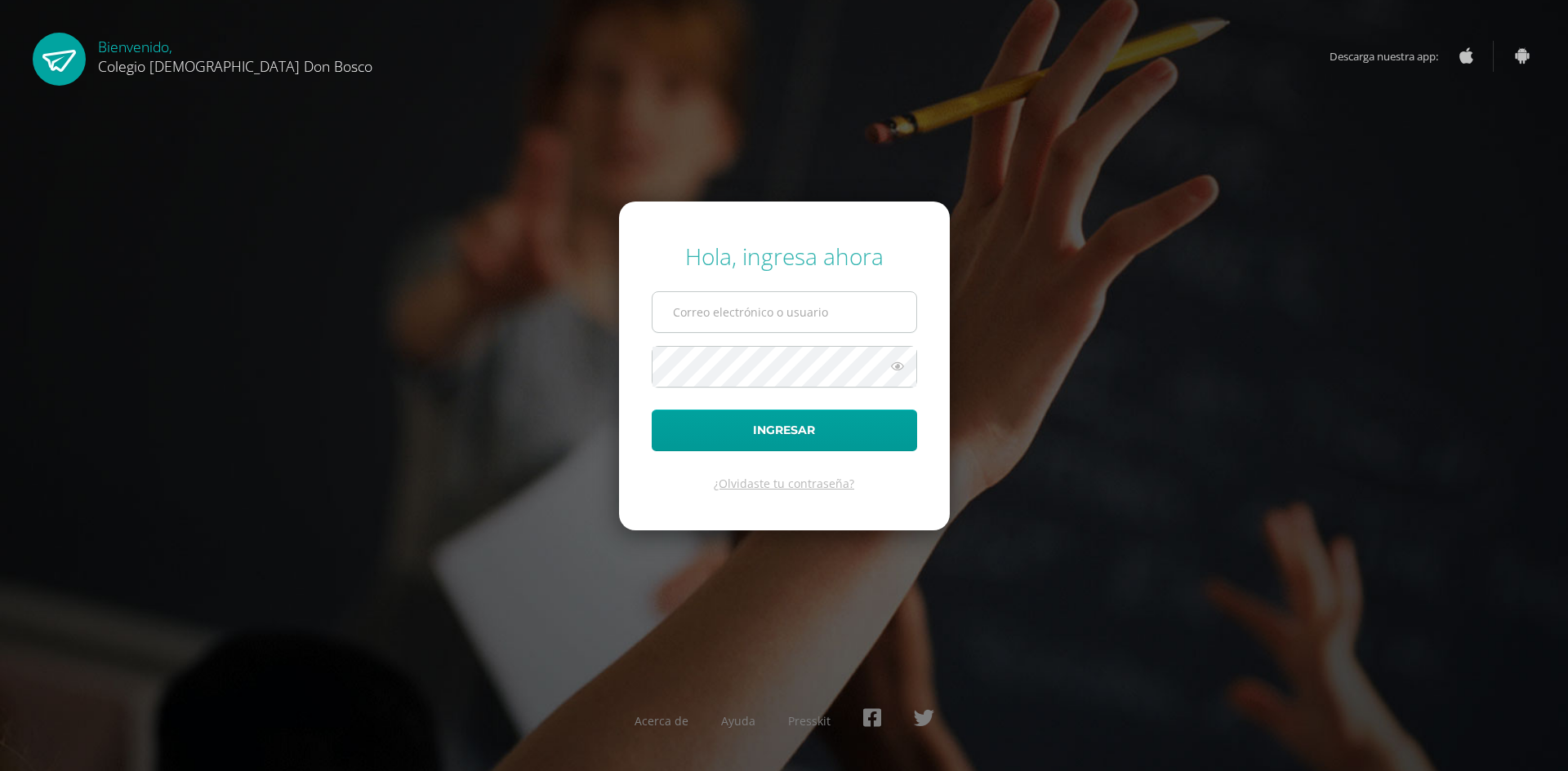
click at [797, 312] on input "text" at bounding box center [784, 311] width 264 height 40
click at [785, 306] on input "text" at bounding box center [784, 311] width 264 height 40
click at [775, 324] on input "oscar_paz" at bounding box center [784, 311] width 264 height 40
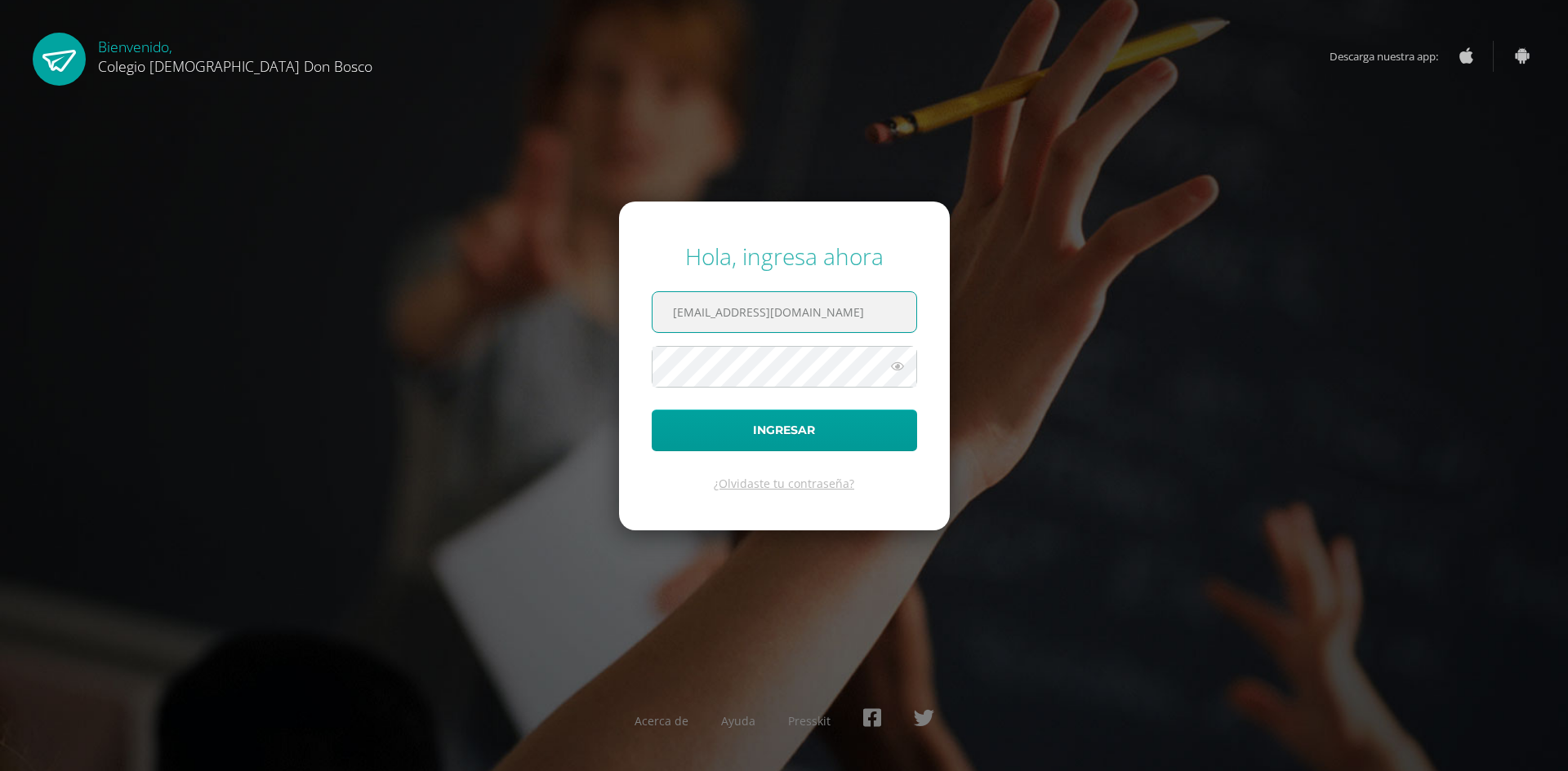
type input "oscar_paz@donbosco.edu.gt"
click at [781, 425] on button "Ingresar" at bounding box center [784, 430] width 266 height 42
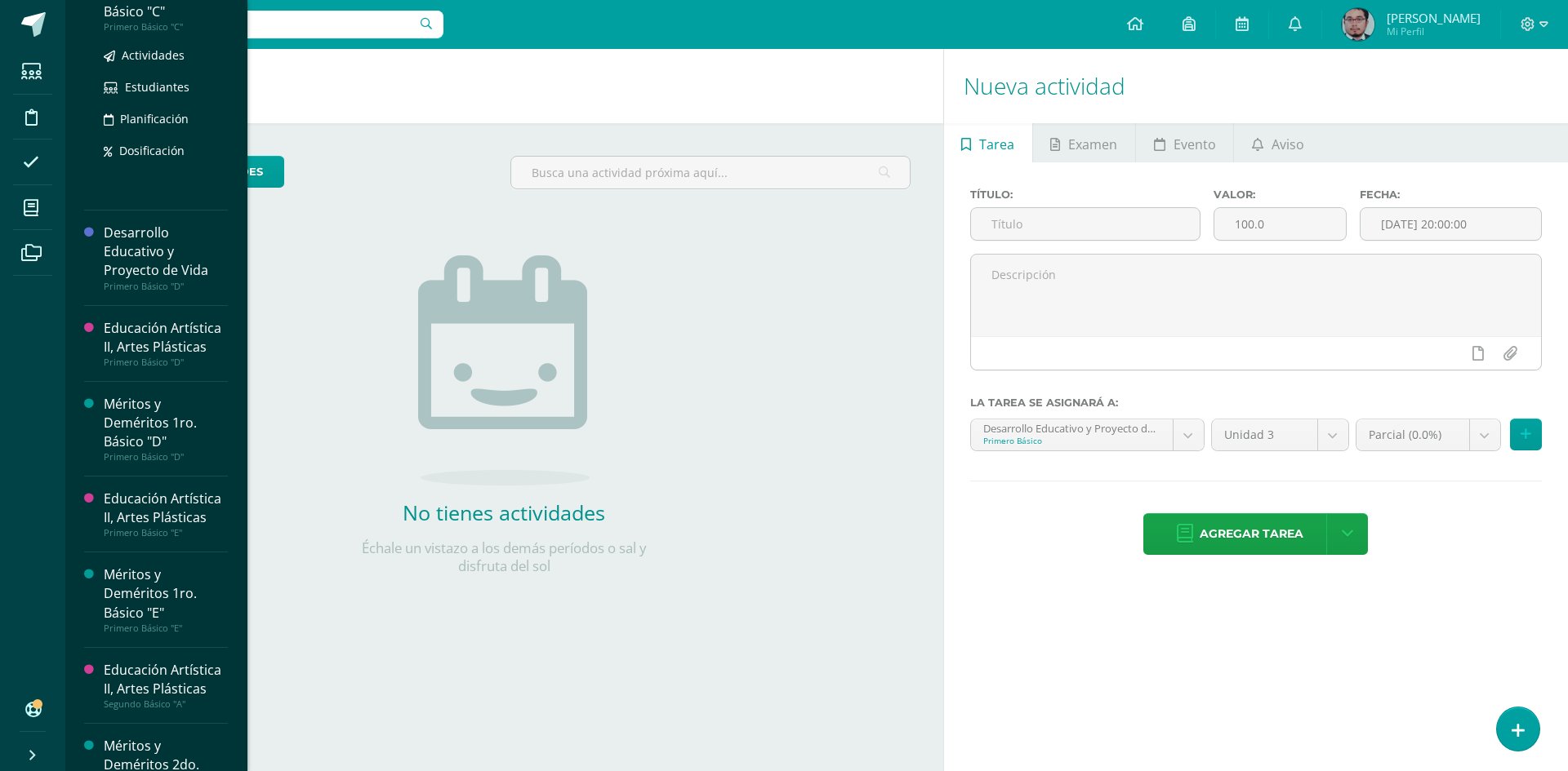
scroll to position [489, 0]
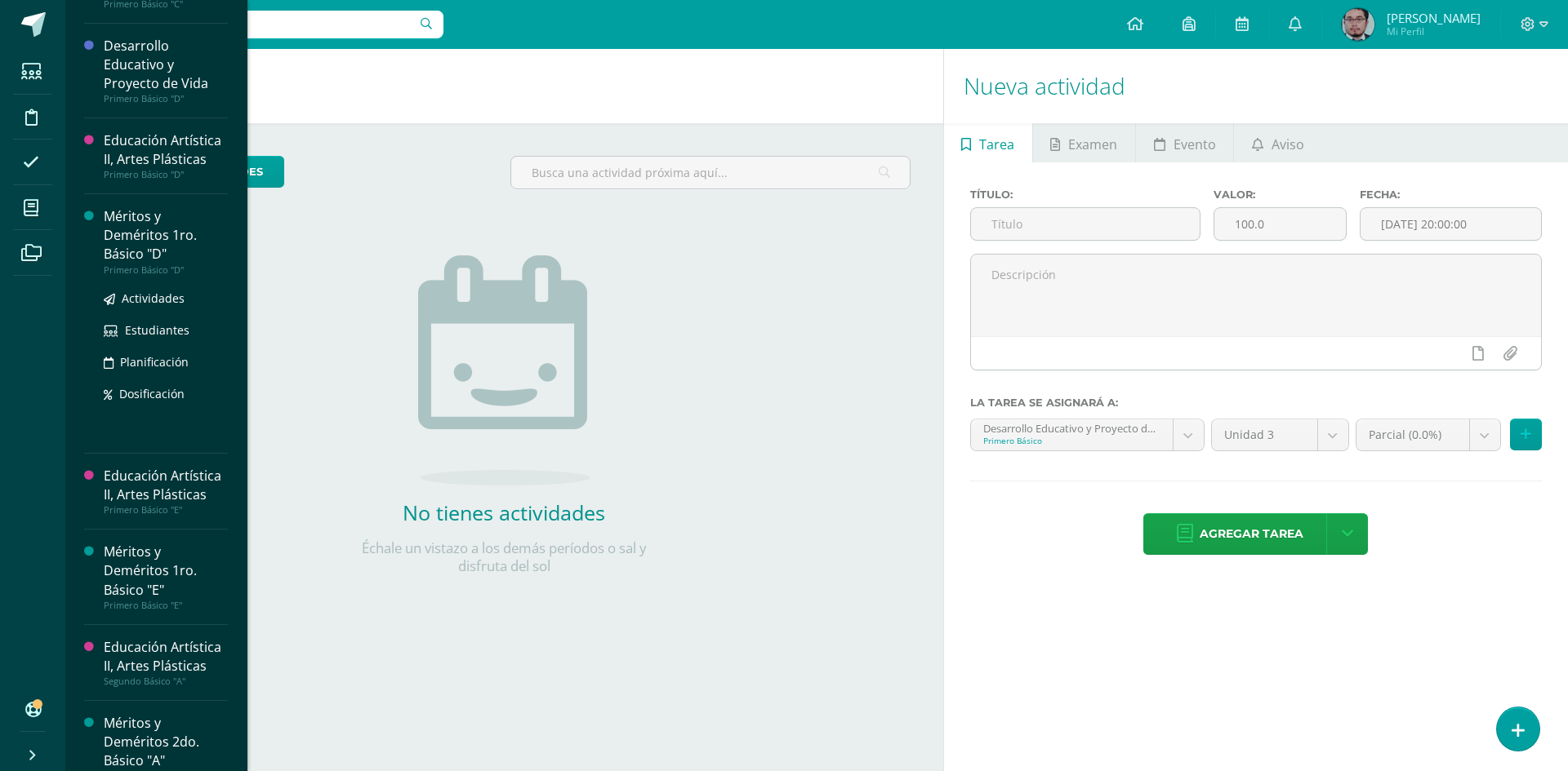
click at [167, 238] on div "Méritos y Deméritos 1ro. Básico "D"" at bounding box center [165, 235] width 124 height 56
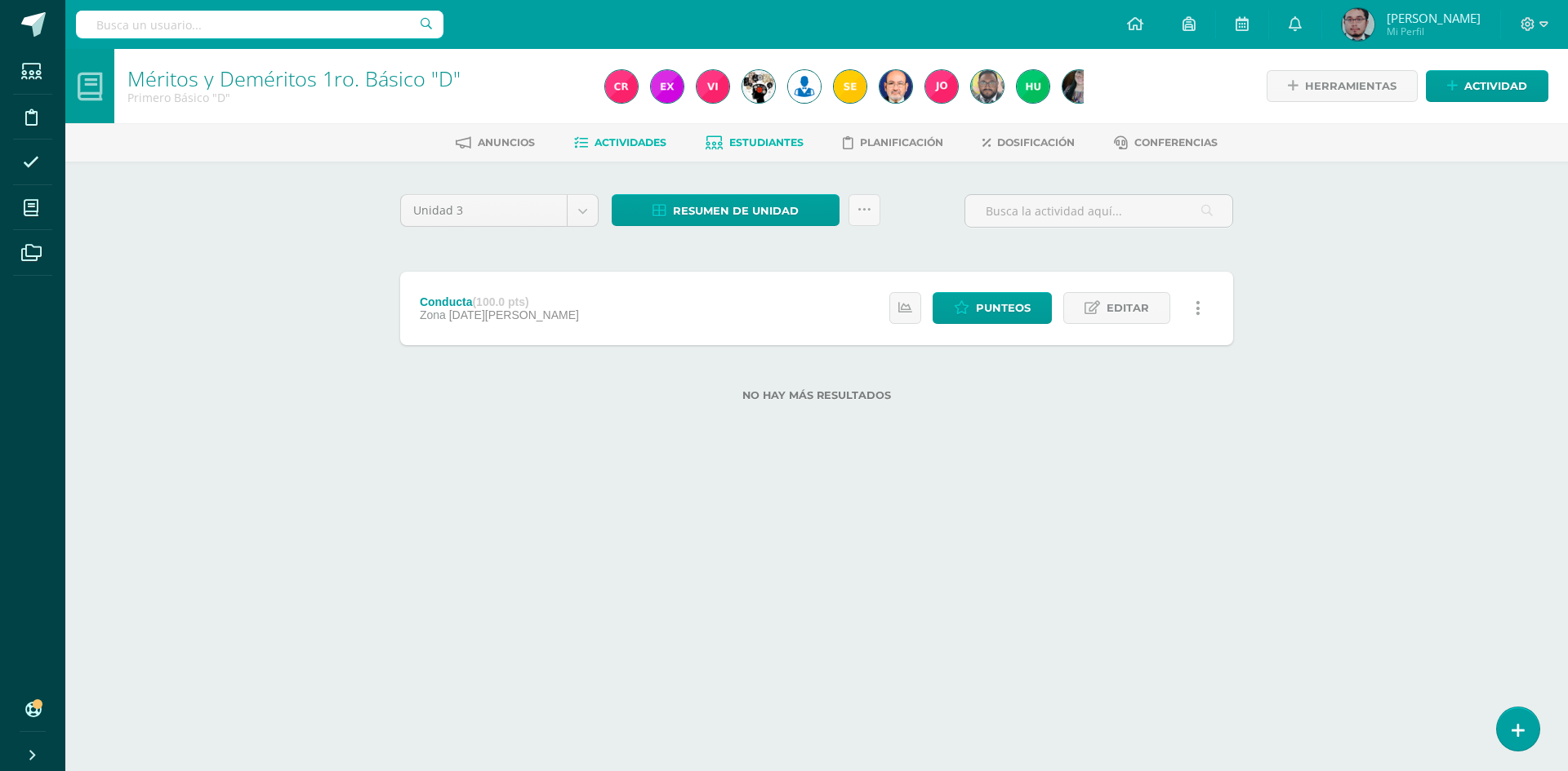
click at [774, 134] on link "Estudiantes" at bounding box center [754, 143] width 98 height 26
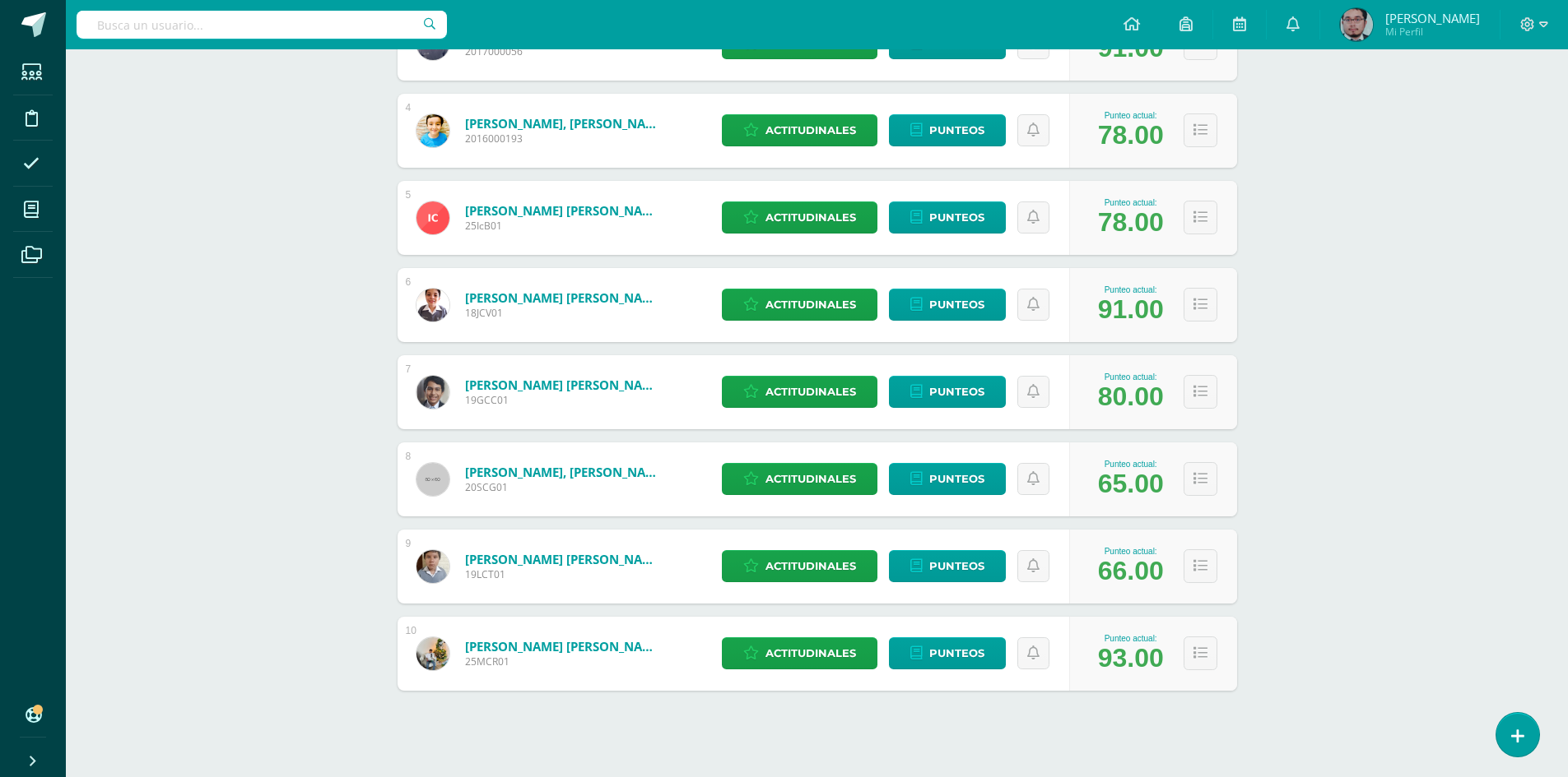
scroll to position [543, 0]
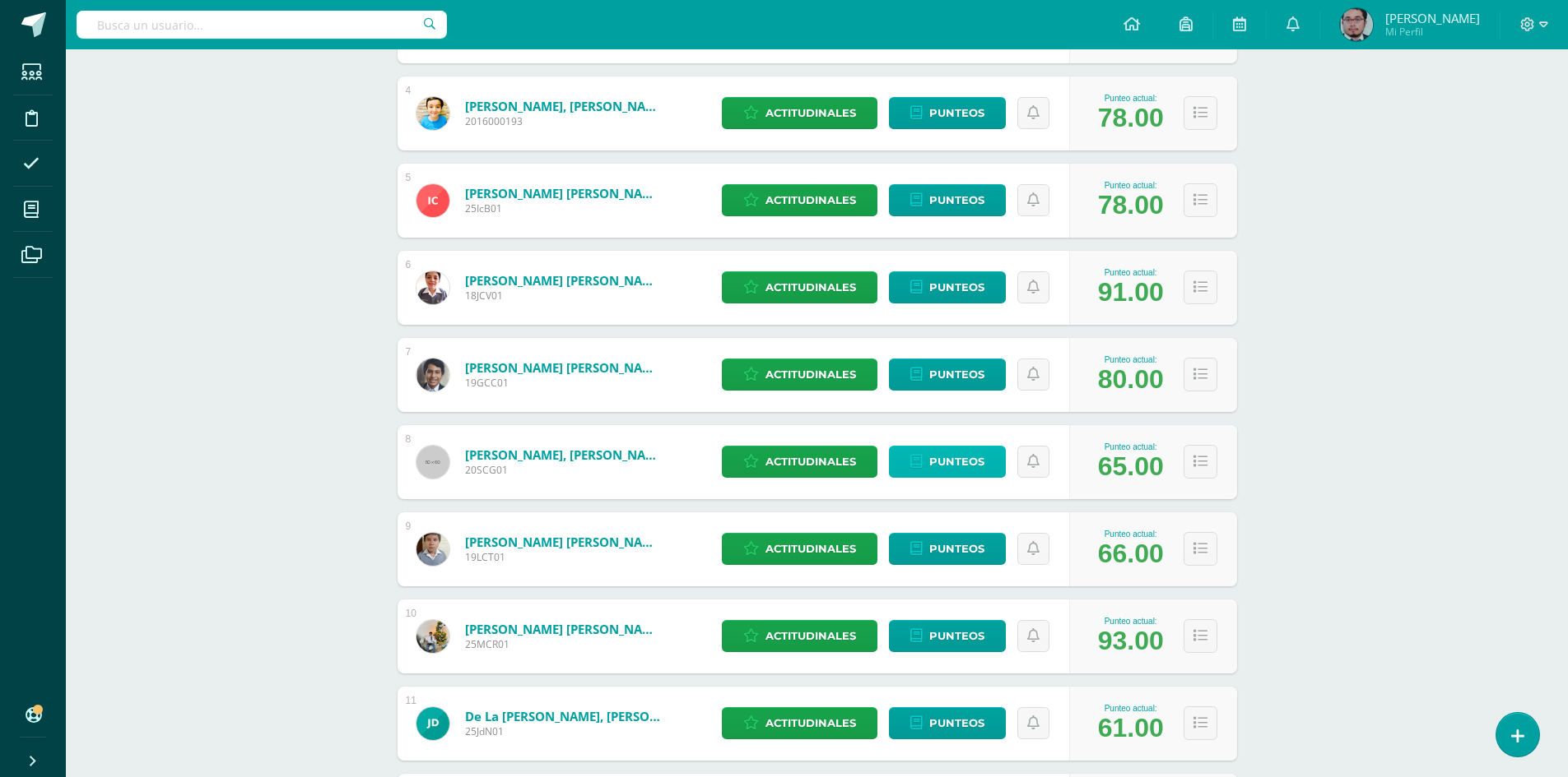
click at [942, 460] on span "Punteos" at bounding box center [956, 461] width 55 height 30
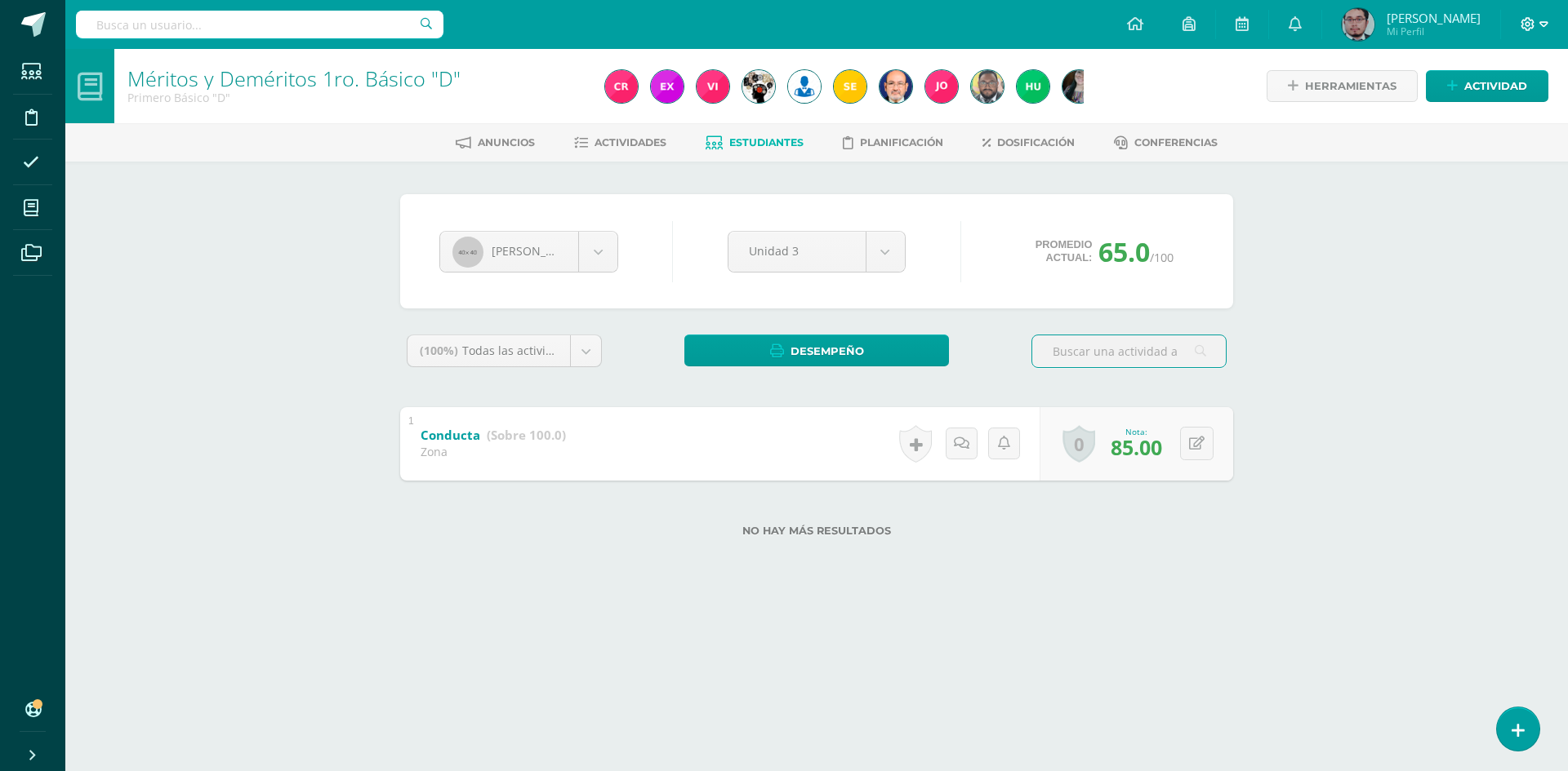
click at [1546, 28] on icon at bounding box center [1544, 24] width 9 height 15
click at [1476, 108] on span "Cerrar sesión" at bounding box center [1492, 111] width 74 height 16
